Goal: Task Accomplishment & Management: Use online tool/utility

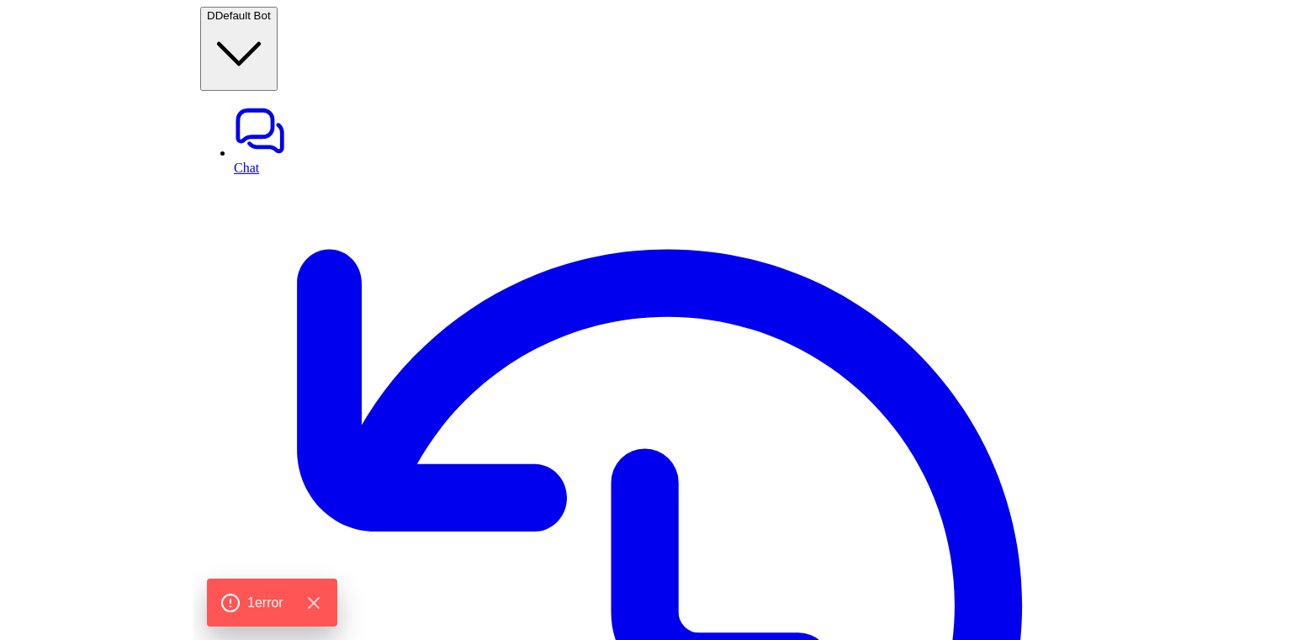
scroll to position [447, 0]
